Goal: Task Accomplishment & Management: Use online tool/utility

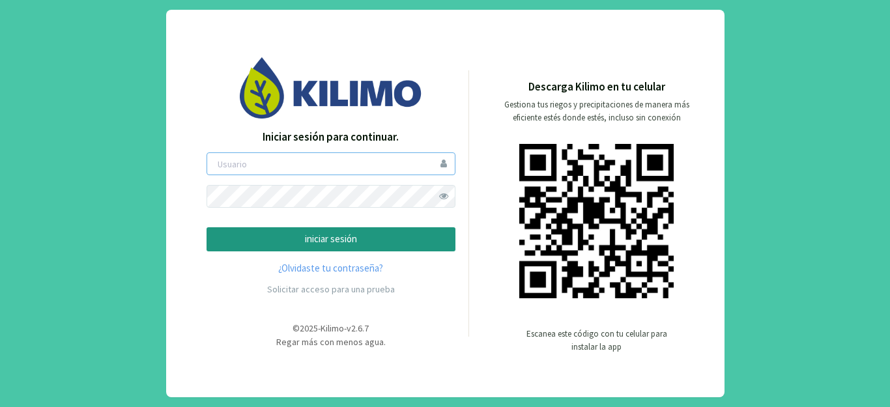
click at [351, 165] on input "email" at bounding box center [331, 163] width 249 height 23
type input "[EMAIL_ADDRESS][DOMAIN_NAME]"
click at [445, 197] on span at bounding box center [444, 196] width 23 height 23
click at [325, 242] on p "iniciar sesión" at bounding box center [331, 239] width 227 height 15
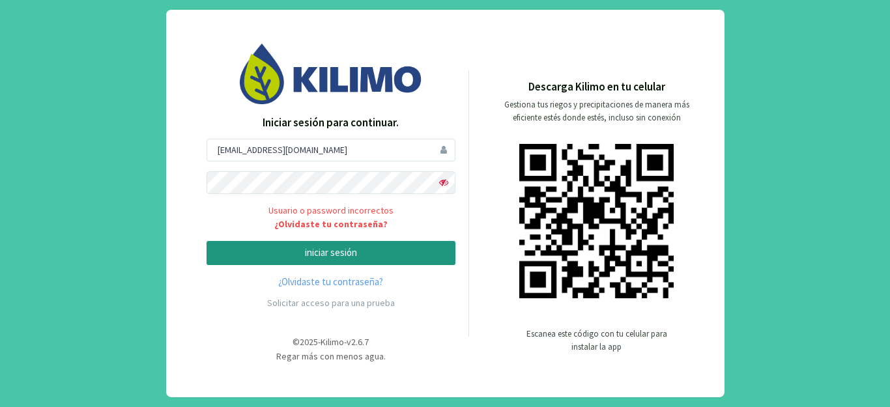
click at [236, 251] on p "iniciar sesión" at bounding box center [331, 253] width 227 height 15
